Goal: Check status: Check status

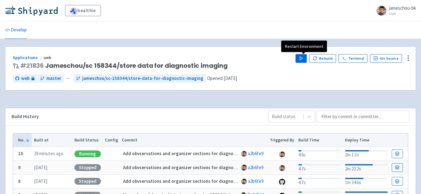
click at [303, 60] on icon "button" at bounding box center [301, 58] width 5 height 5
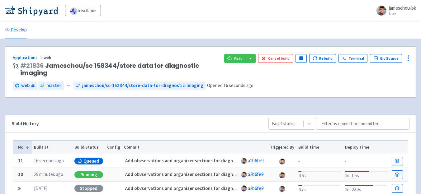
click at [237, 53] on div "Applications web # 21836 Jameschou/sc 158344/store data for diagnostic imaging …" at bounding box center [210, 72] width 410 height 51
click at [233, 61] on link "Visit" at bounding box center [234, 58] width 21 height 9
